Goal: Entertainment & Leisure: Consume media (video, audio)

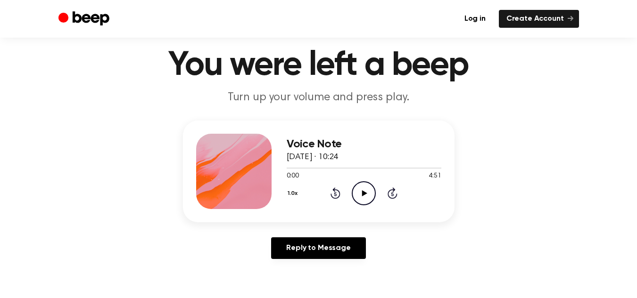
click at [341, 96] on p "Turn up your volume and press play." at bounding box center [319, 98] width 362 height 16
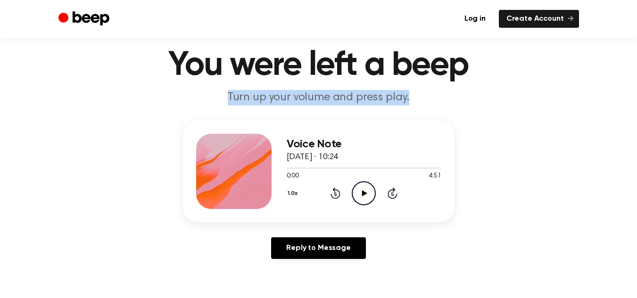
click at [341, 96] on p "Turn up your volume and press play." at bounding box center [319, 98] width 362 height 16
click at [429, 98] on p "Turn up your volume and press play." at bounding box center [319, 98] width 362 height 16
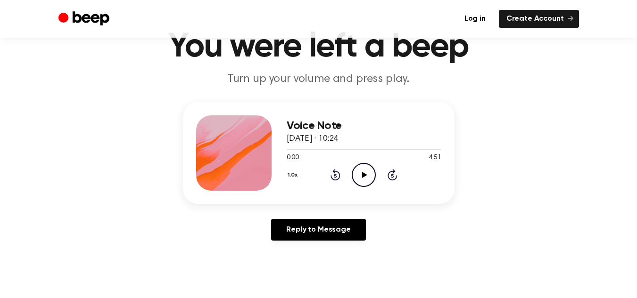
scroll to position [46, 0]
click at [366, 169] on icon "Play Audio" at bounding box center [364, 175] width 24 height 24
drag, startPoint x: 292, startPoint y: 148, endPoint x: 274, endPoint y: 148, distance: 17.4
click at [274, 148] on div "Voice Note [DATE] · 10:24 0:14 4:51 Your browser does not support the [object O…" at bounding box center [319, 153] width 272 height 102
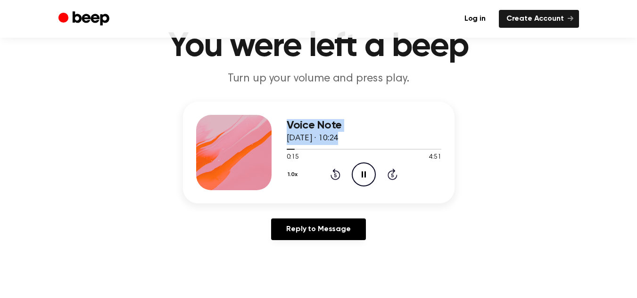
click at [528, 159] on div "Voice Note [DATE] · 10:24 0:15 4:51 Your browser does not support the [object O…" at bounding box center [318, 175] width 614 height 146
drag, startPoint x: 295, startPoint y: 148, endPoint x: 288, endPoint y: 148, distance: 6.6
click at [288, 149] on div at bounding box center [292, 149] width 10 height 1
click at [295, 175] on button "1.0x" at bounding box center [294, 175] width 15 height 16
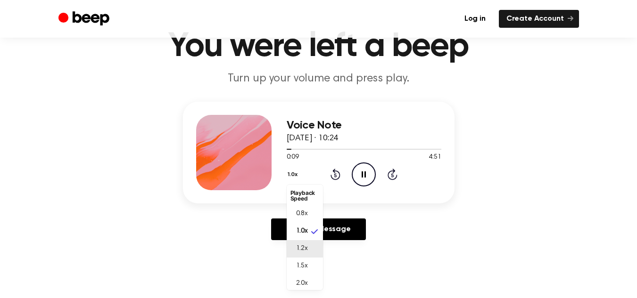
click at [313, 246] on li "1.2x" at bounding box center [305, 248] width 36 height 17
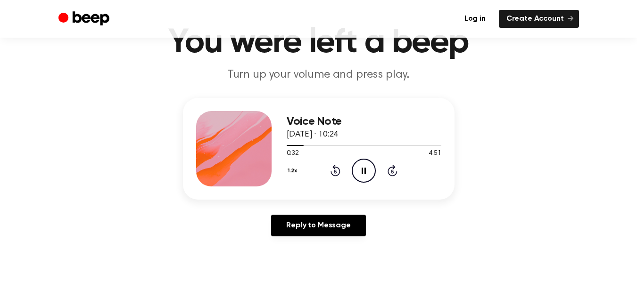
scroll to position [48, 0]
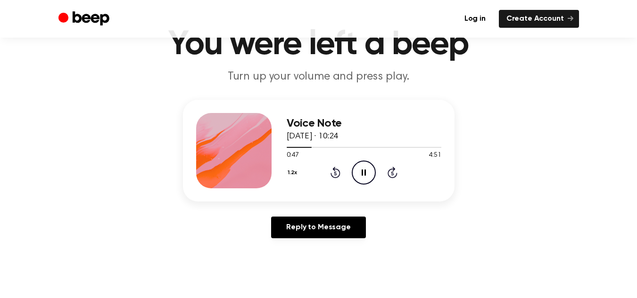
click at [354, 174] on icon "Pause Audio" at bounding box center [364, 173] width 24 height 24
drag, startPoint x: 311, startPoint y: 146, endPoint x: 294, endPoint y: 148, distance: 17.1
click at [284, 148] on div "Voice Note [DATE] · 10:24 0:48 4:51 Your browser does not support the [object O…" at bounding box center [319, 151] width 272 height 102
click at [289, 145] on div at bounding box center [364, 147] width 155 height 8
click at [335, 171] on icon at bounding box center [335, 172] width 10 height 11
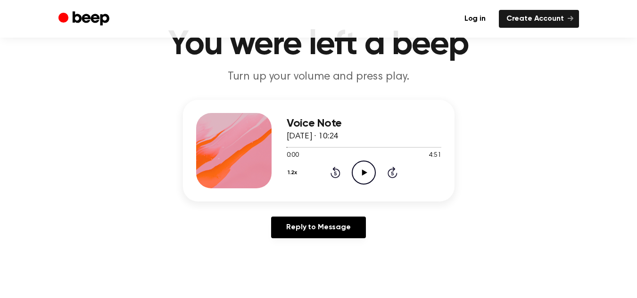
click at [288, 171] on button "1.2x" at bounding box center [294, 173] width 14 height 16
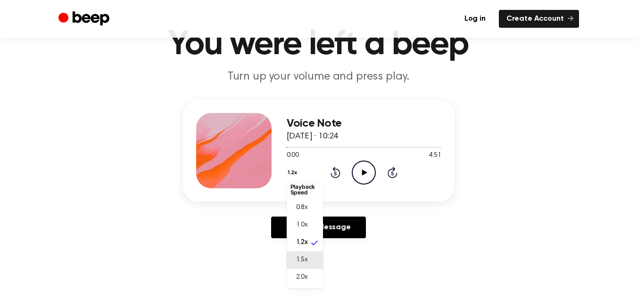
click at [304, 254] on li "1.5x" at bounding box center [305, 260] width 36 height 17
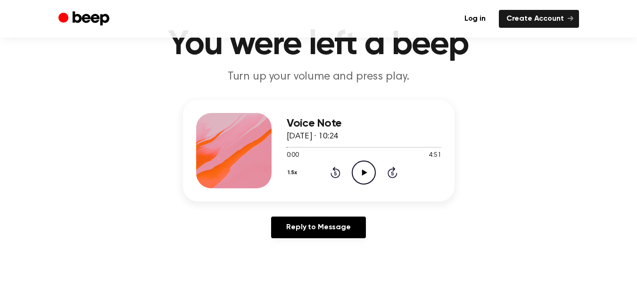
click at [364, 171] on icon at bounding box center [364, 173] width 5 height 6
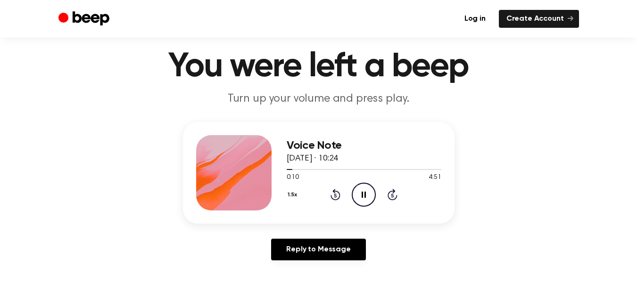
scroll to position [66, 0]
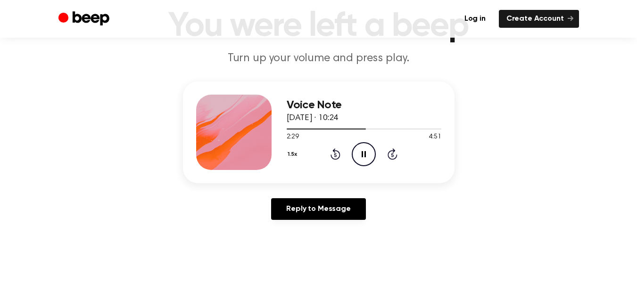
click at [362, 151] on icon at bounding box center [364, 154] width 4 height 6
click at [362, 151] on icon at bounding box center [364, 154] width 5 height 6
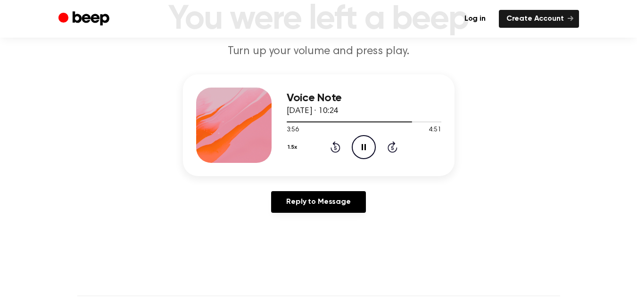
scroll to position [75, 0]
